Goal: Task Accomplishment & Management: Use online tool/utility

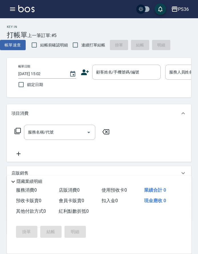
click at [171, 22] on div "Key In 打帳單 上一筆訂單:#5 帳單速查 結帳前確認明細 連續打單結帳 掛單 結帳 明細" at bounding box center [95, 34] width 191 height 33
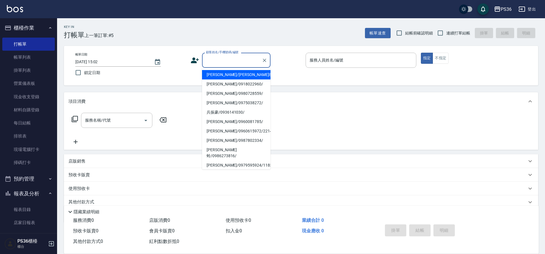
click at [226, 64] on input "顧客姓名/手機號碼/編號" at bounding box center [231, 60] width 55 height 10
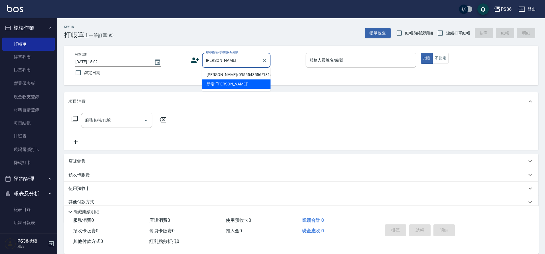
drag, startPoint x: 227, startPoint y: 71, endPoint x: 188, endPoint y: 88, distance: 41.9
click at [227, 71] on li "[PERSON_NAME]/0955543556/1314" at bounding box center [236, 74] width 68 height 9
type input "[PERSON_NAME]/0955543556/1314"
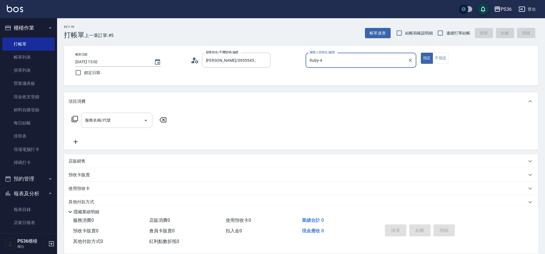
type input "Ruby-4"
click at [115, 120] on input "服務名稱/代號" at bounding box center [113, 120] width 58 height 10
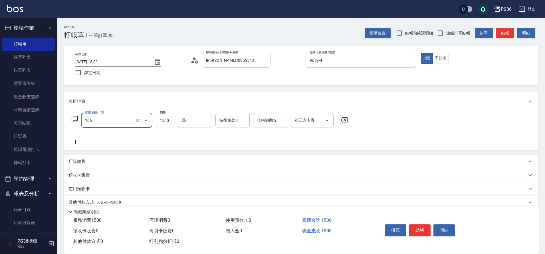
type input "頂級染髮(106)"
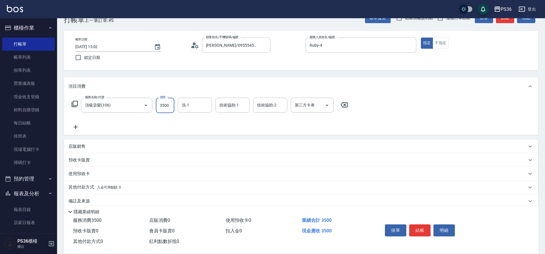
scroll to position [24, 0]
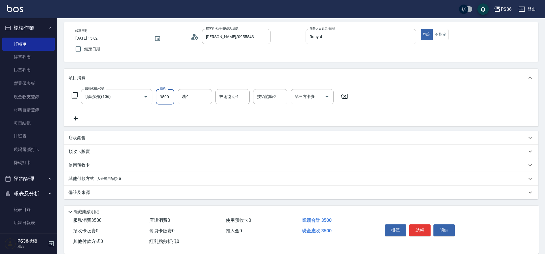
type input "3500"
click at [88, 179] on p "其他付款方式 入金可用餘額: 0" at bounding box center [94, 179] width 52 height 6
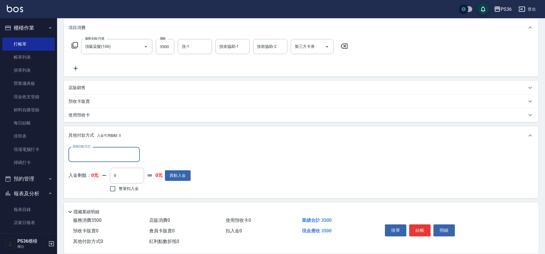
scroll to position [91, 0]
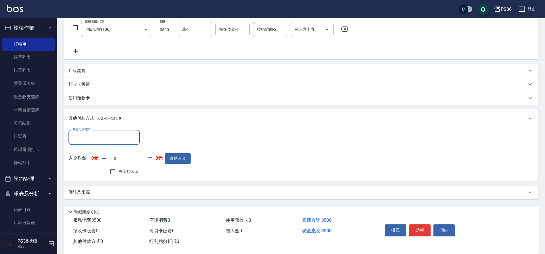
click at [88, 138] on input "其他付款方式" at bounding box center [104, 138] width 66 height 10
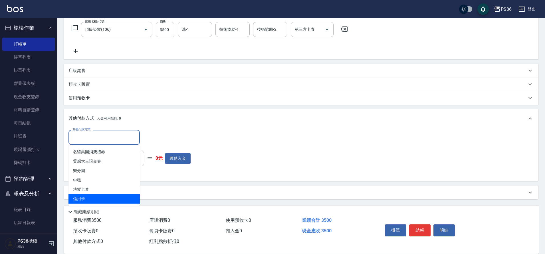
click at [97, 196] on span "信用卡" at bounding box center [103, 198] width 71 height 9
type input "信用卡"
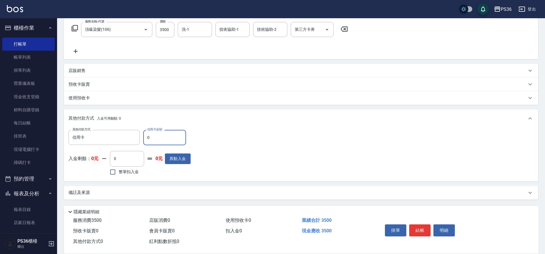
click at [178, 141] on input "0" at bounding box center [164, 137] width 43 height 15
click at [179, 141] on input "0" at bounding box center [164, 137] width 43 height 15
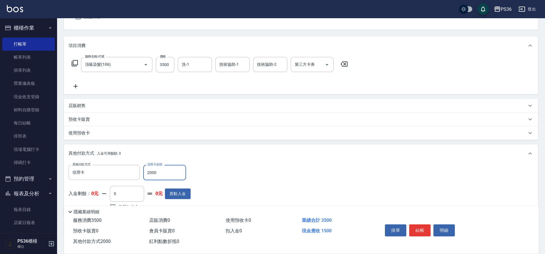
scroll to position [0, 0]
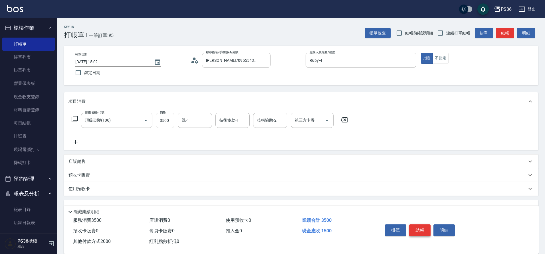
type input "2000"
click at [421, 227] on button "結帳" at bounding box center [419, 231] width 21 height 12
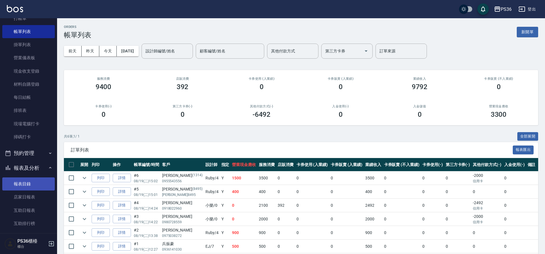
scroll to position [57, 0]
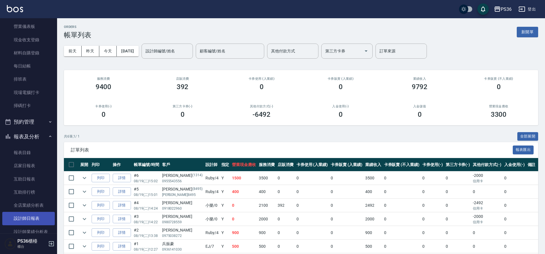
click at [35, 216] on link "設計師日報表" at bounding box center [28, 218] width 52 height 13
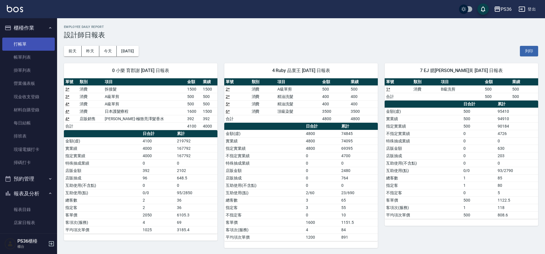
click at [13, 46] on link "打帳單" at bounding box center [28, 44] width 52 height 13
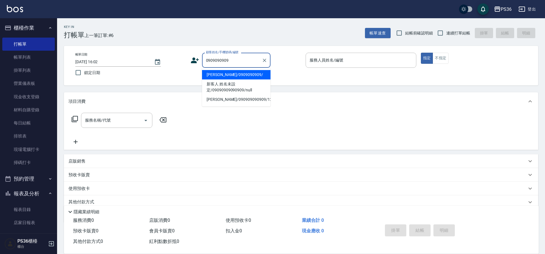
click at [218, 72] on li "[PERSON_NAME]/0909090909/" at bounding box center [236, 74] width 68 height 9
type input "[PERSON_NAME]/0909090909/"
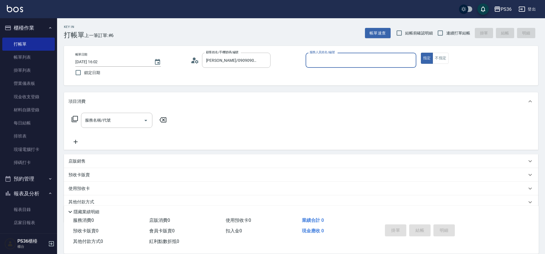
type input "小樂-0"
click at [74, 120] on icon at bounding box center [74, 119] width 7 height 7
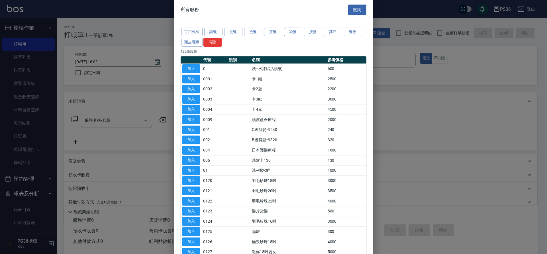
click at [286, 34] on button "染髮" at bounding box center [293, 32] width 18 height 9
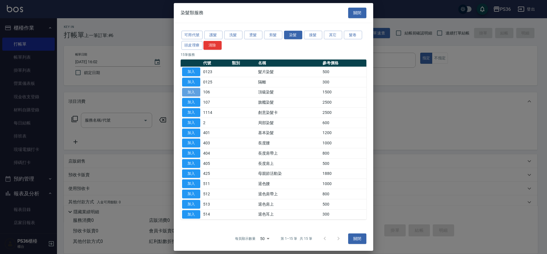
click at [193, 94] on button "加入" at bounding box center [191, 92] width 18 height 9
type input "頂級染髮(106)"
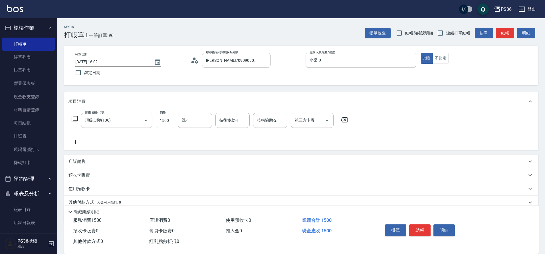
click at [168, 123] on input "1500" at bounding box center [165, 120] width 19 height 15
type input "2300"
click at [412, 228] on button "結帳" at bounding box center [419, 231] width 21 height 12
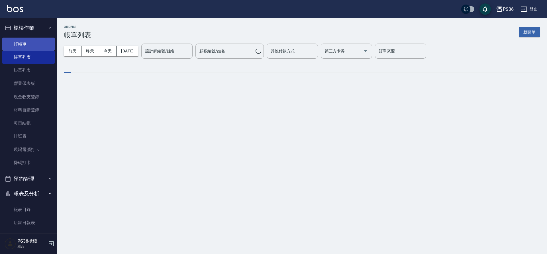
click at [31, 45] on link "打帳單" at bounding box center [28, 44] width 52 height 13
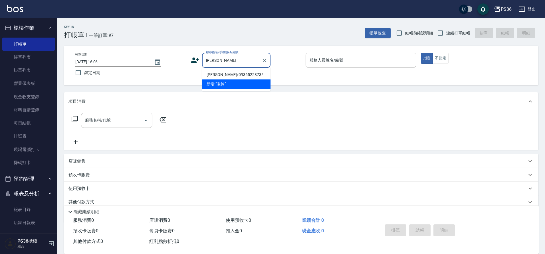
type input "[PERSON_NAME]"
drag, startPoint x: 218, startPoint y: 76, endPoint x: 202, endPoint y: 73, distance: 17.1
click at [218, 76] on li "[PERSON_NAME]/0936522873/" at bounding box center [236, 74] width 68 height 9
type input "[PERSON_NAME]/0936522873/"
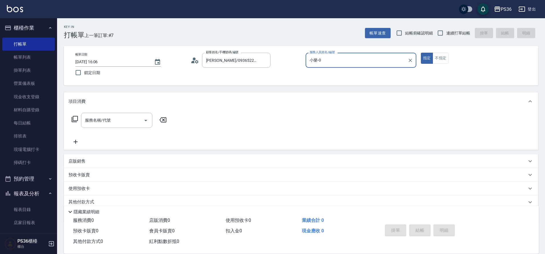
type input "小樂-0"
click at [78, 119] on div "服務名稱/代號 服務名稱/代號" at bounding box center [119, 120] width 102 height 15
click at [75, 119] on icon at bounding box center [74, 119] width 7 height 7
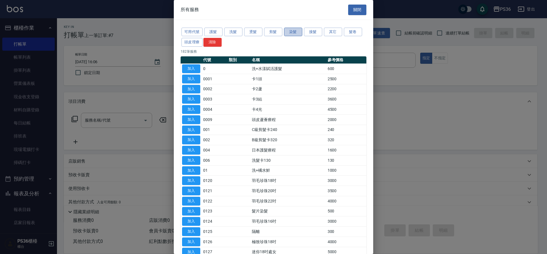
click at [295, 34] on button "染髮" at bounding box center [293, 32] width 18 height 9
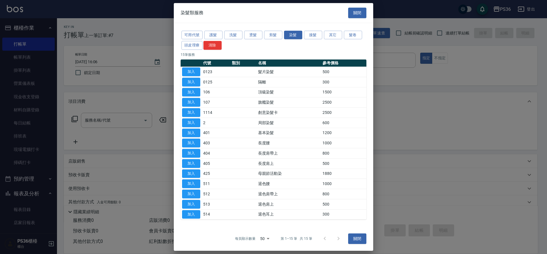
drag, startPoint x: 195, startPoint y: 89, endPoint x: 128, endPoint y: 107, distance: 70.0
click at [196, 89] on button "加入" at bounding box center [191, 92] width 18 height 9
type input "頂級染髮(106)"
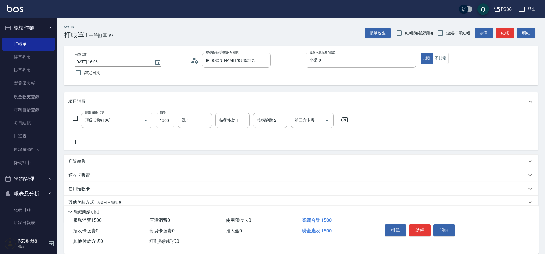
click at [74, 116] on icon at bounding box center [74, 119] width 7 height 7
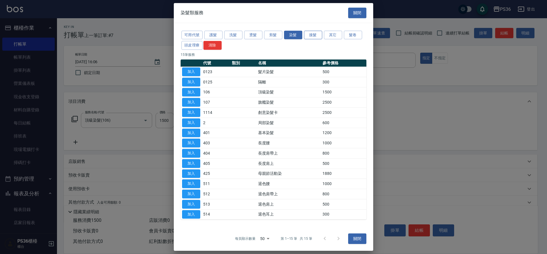
click at [306, 34] on button "接髮" at bounding box center [313, 35] width 18 height 9
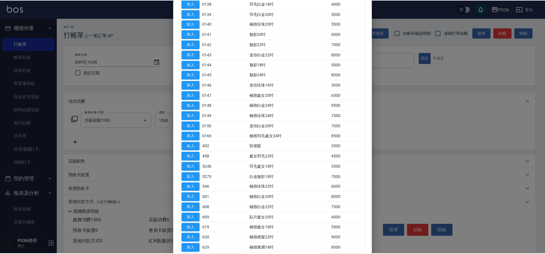
scroll to position [351, 0]
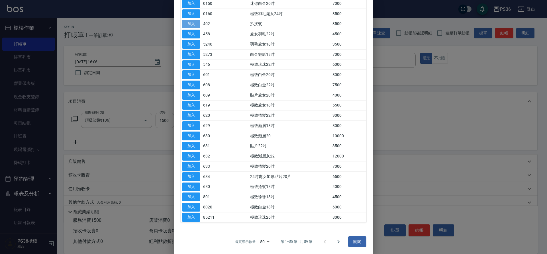
click at [186, 23] on button "加入" at bounding box center [191, 24] width 18 height 9
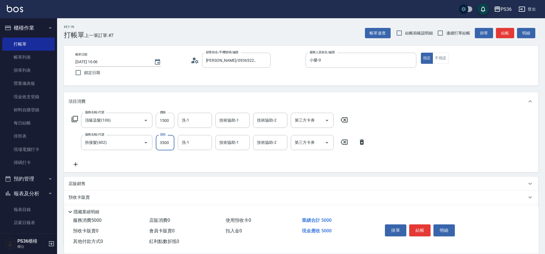
click at [170, 139] on input "3500" at bounding box center [165, 142] width 19 height 15
type input "4000"
click at [165, 120] on input "1500" at bounding box center [165, 120] width 19 height 15
type input "2000"
click at [420, 225] on button "結帳" at bounding box center [419, 231] width 21 height 12
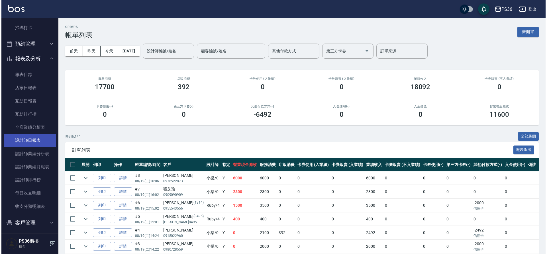
scroll to position [183, 0]
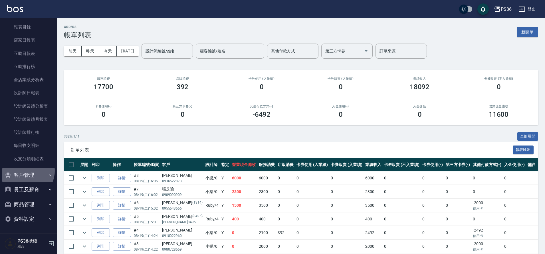
click at [25, 171] on button "客戶管理" at bounding box center [28, 175] width 52 height 15
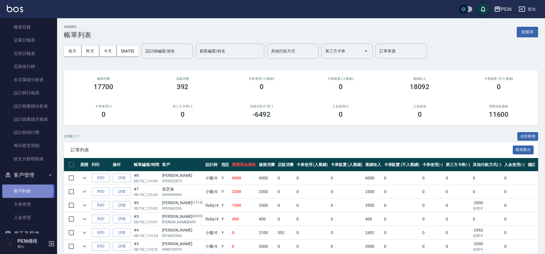
click at [25, 190] on link "客戶列表" at bounding box center [28, 191] width 52 height 13
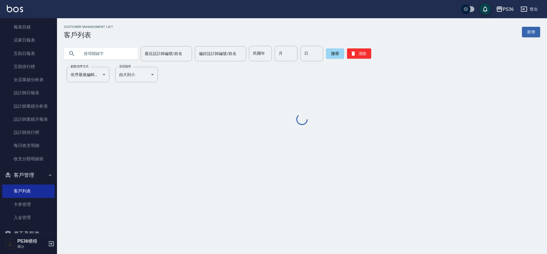
click at [124, 53] on input "text" at bounding box center [107, 53] width 54 height 15
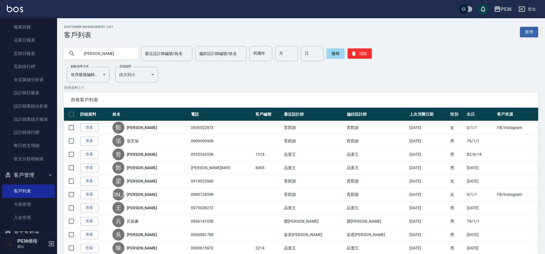
type input "[PERSON_NAME]"
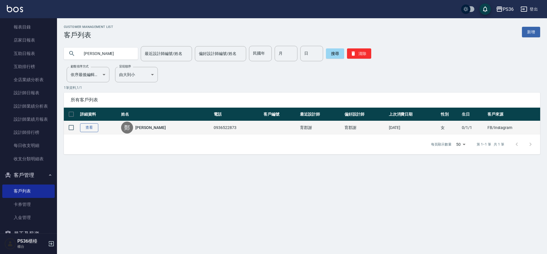
click at [93, 130] on link "查看" at bounding box center [89, 127] width 18 height 9
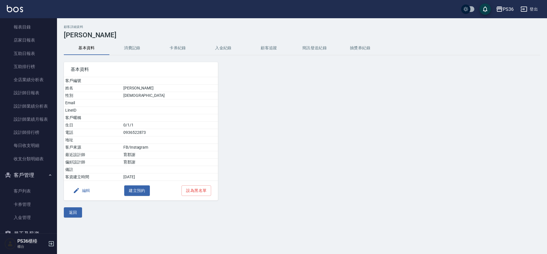
click at [193, 50] on button "卡券紀錄" at bounding box center [178, 48] width 46 height 14
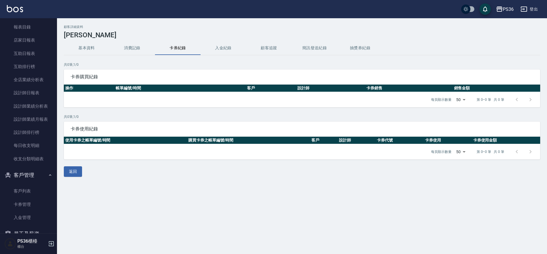
click at [128, 46] on button "消費記錄" at bounding box center [132, 48] width 46 height 14
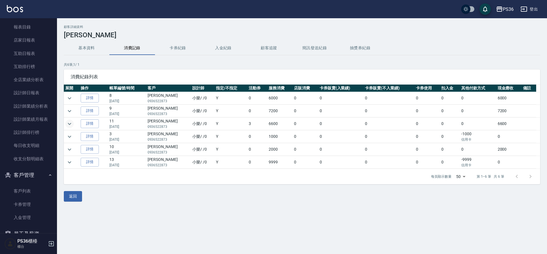
click at [68, 125] on icon "expand row" at bounding box center [69, 124] width 7 height 7
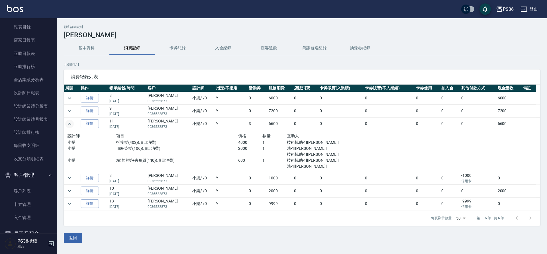
click at [68, 125] on icon "expand row" at bounding box center [69, 124] width 3 height 2
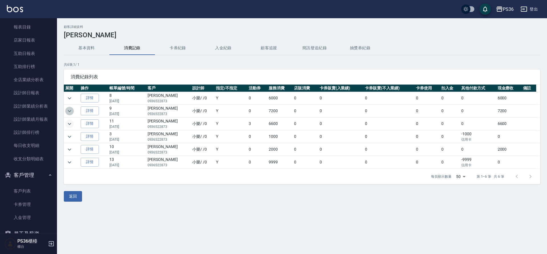
click at [66, 112] on icon "expand row" at bounding box center [69, 111] width 7 height 7
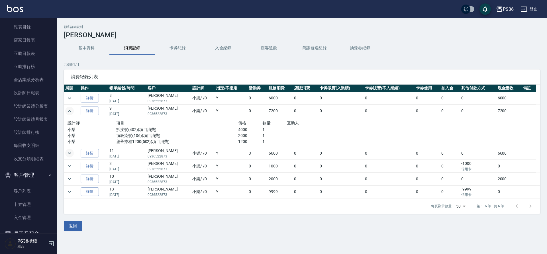
click at [66, 112] on icon "expand row" at bounding box center [69, 111] width 7 height 7
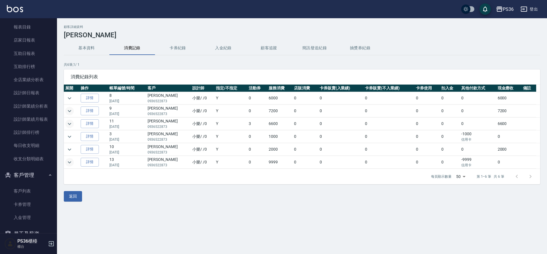
click at [71, 161] on icon "expand row" at bounding box center [69, 162] width 7 height 7
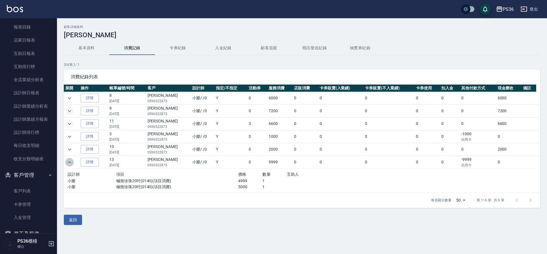
click at [71, 161] on icon "expand row" at bounding box center [69, 162] width 7 height 7
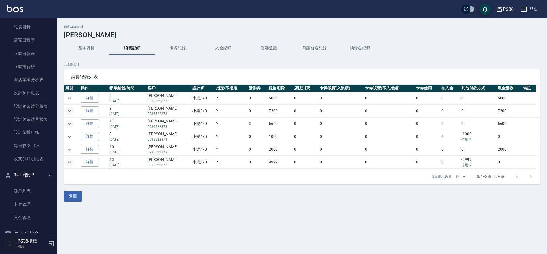
click at [67, 158] on td at bounding box center [71, 162] width 15 height 13
click at [74, 162] on button "expand row" at bounding box center [69, 162] width 9 height 9
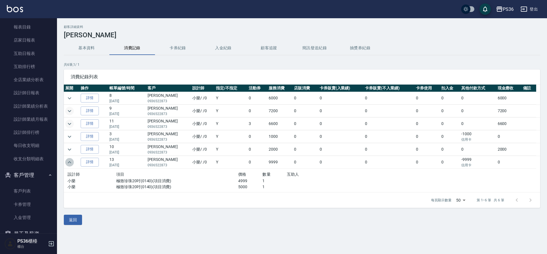
click at [74, 162] on button "expand row" at bounding box center [69, 162] width 9 height 9
